Goal: Obtain resource: Download file/media

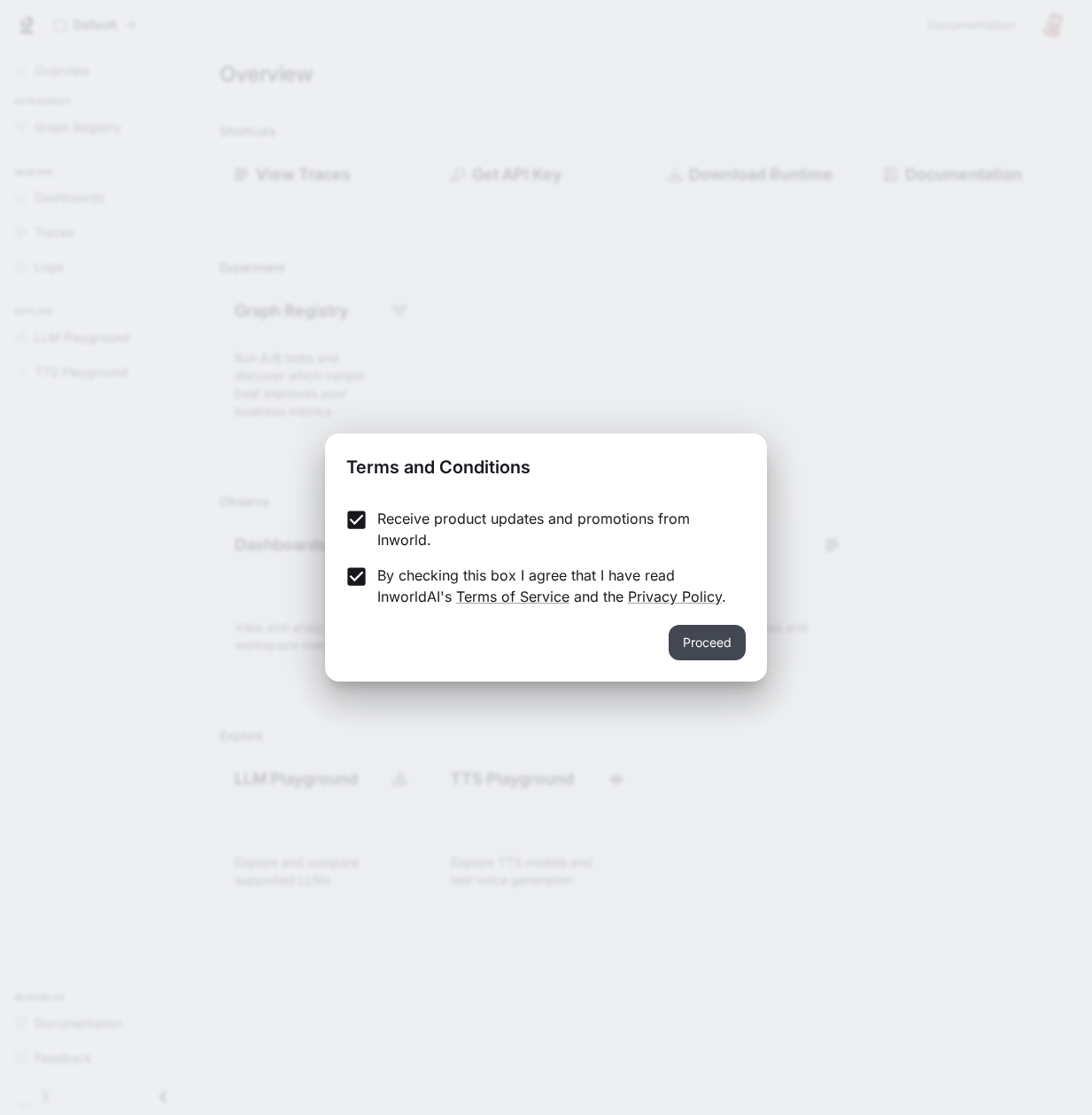
click at [745, 639] on button "Proceed" at bounding box center [708, 643] width 77 height 36
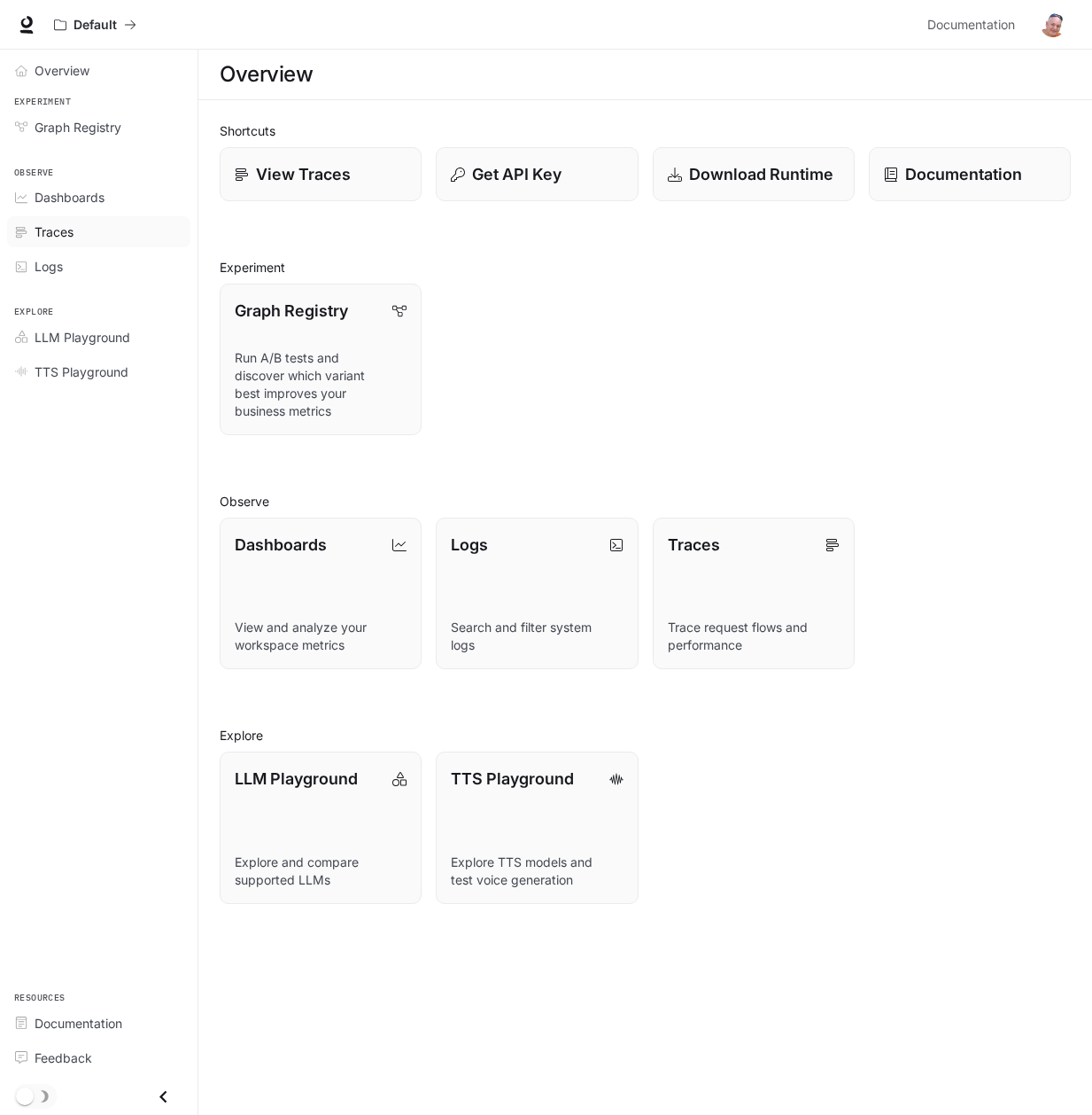
click at [67, 229] on span "Traces" at bounding box center [54, 232] width 39 height 19
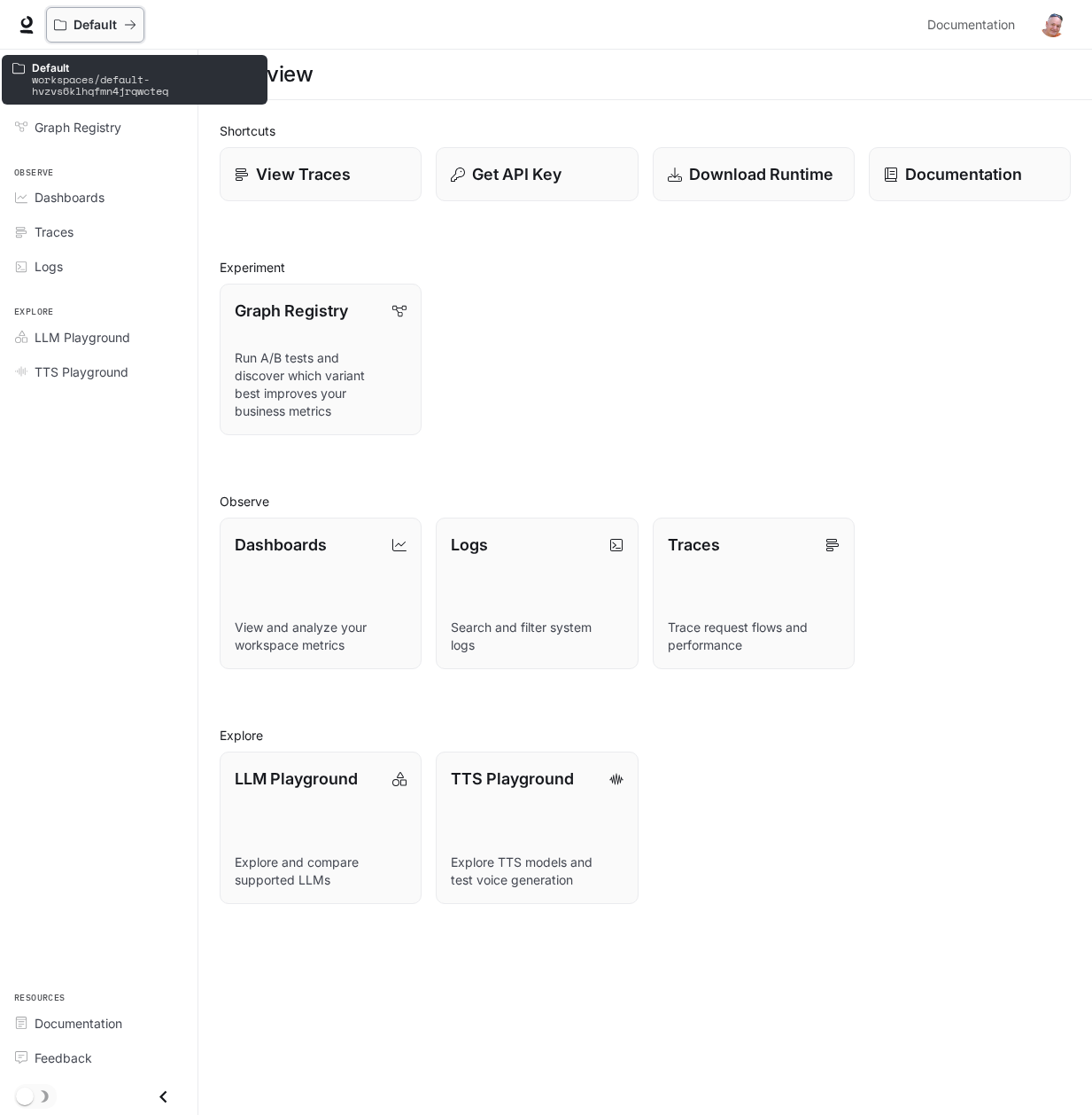
click at [74, 27] on p "Default" at bounding box center [95, 25] width 43 height 15
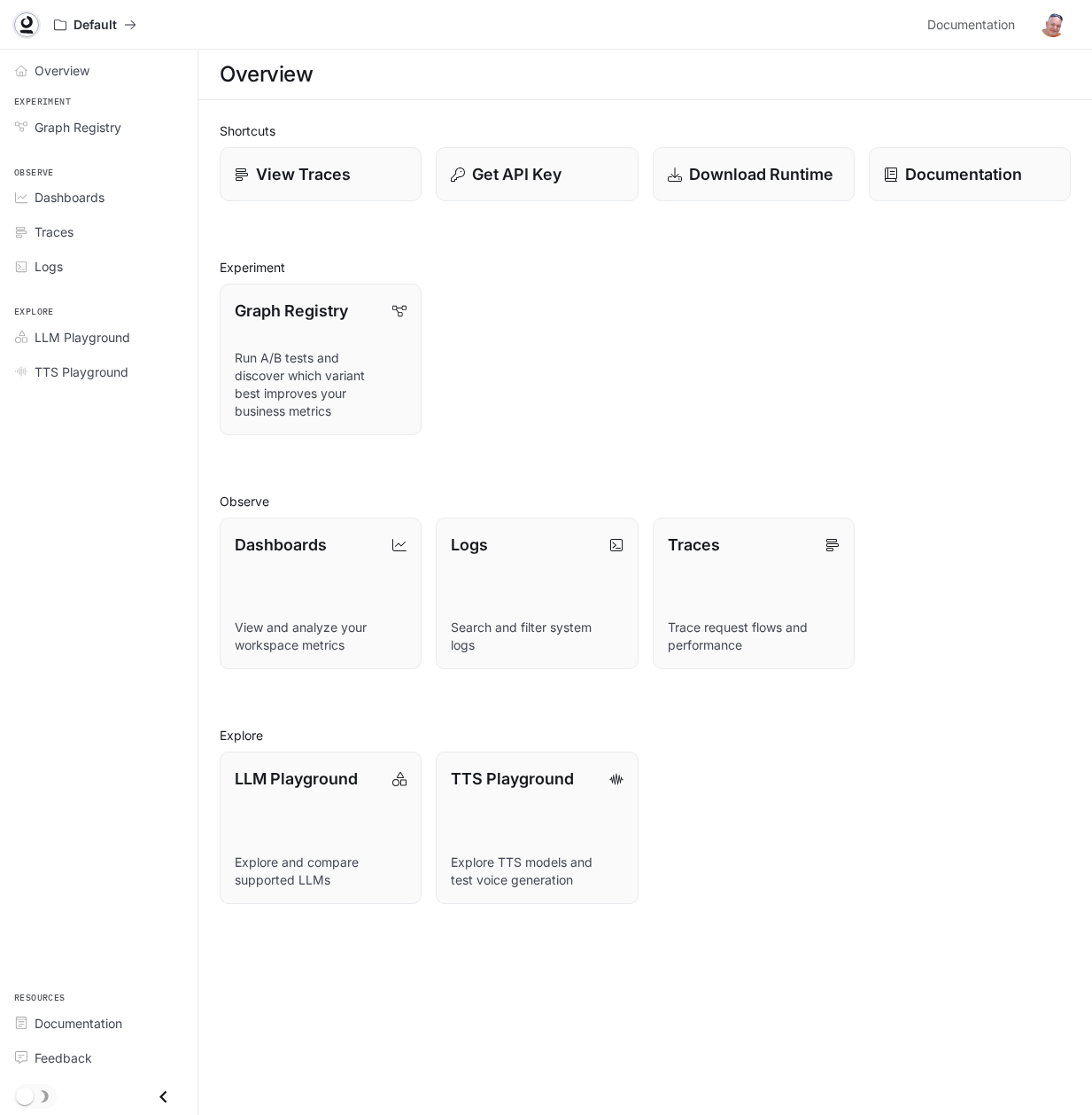
click at [22, 22] on icon at bounding box center [27, 22] width 11 height 12
click at [90, 193] on span "Dashboards" at bounding box center [70, 197] width 70 height 19
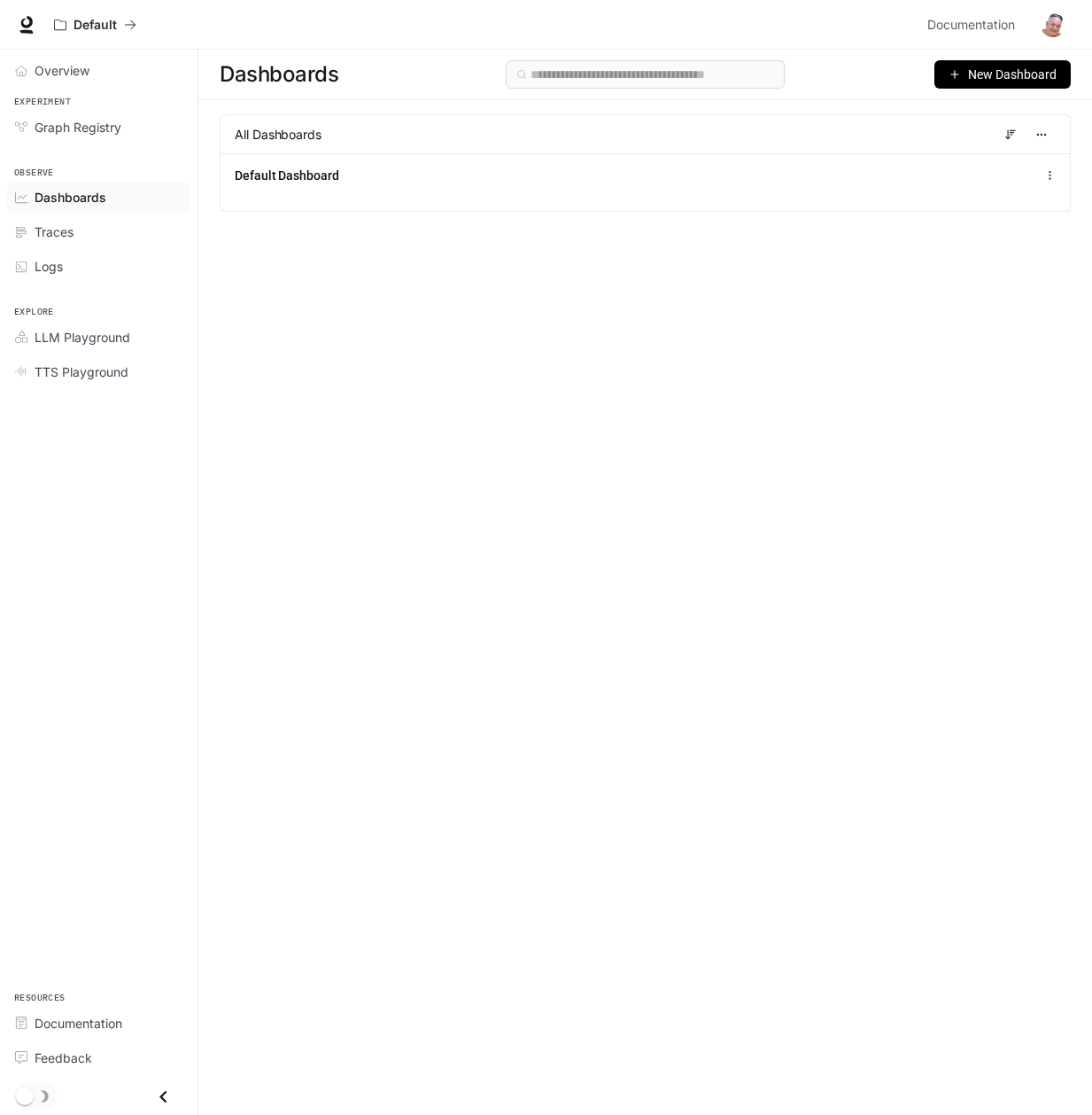
click at [992, 77] on span "New Dashboard" at bounding box center [1013, 74] width 89 height 20
click at [885, 284] on div "Dashboards New Dashboard All Dashboards Default Dashboard" at bounding box center [645, 550] width 894 height 1001
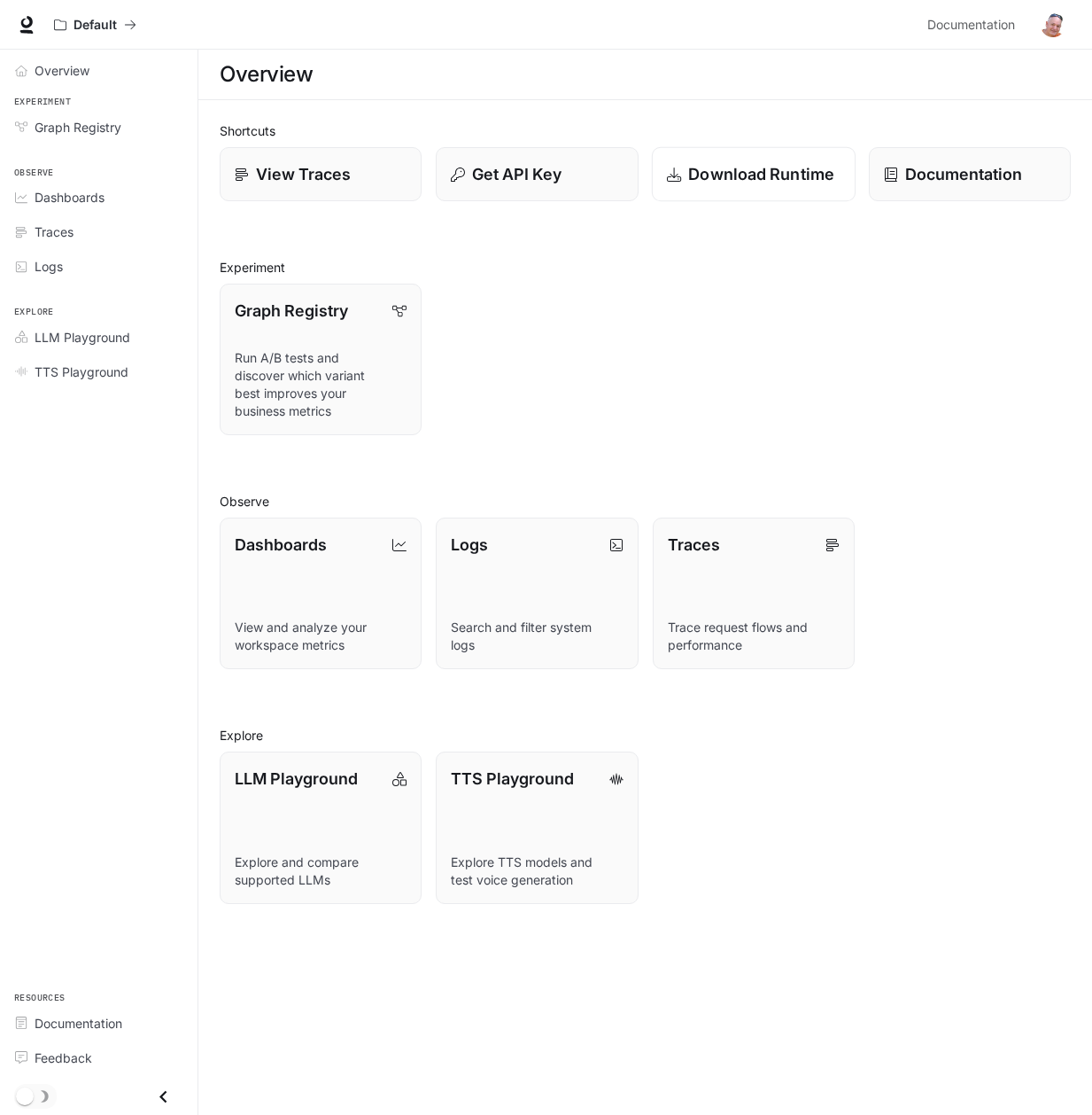
click at [776, 173] on p "Download Runtime" at bounding box center [760, 173] width 146 height 24
